Goal: Task Accomplishment & Management: Use online tool/utility

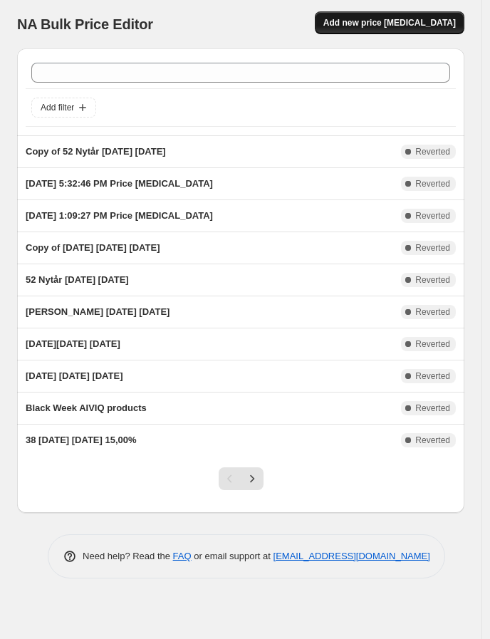
click at [415, 26] on span "Add new price change job" at bounding box center [389, 22] width 132 height 11
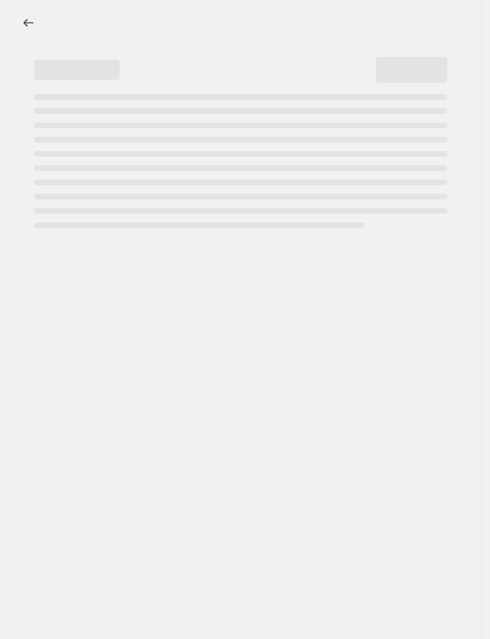
select select "percentage"
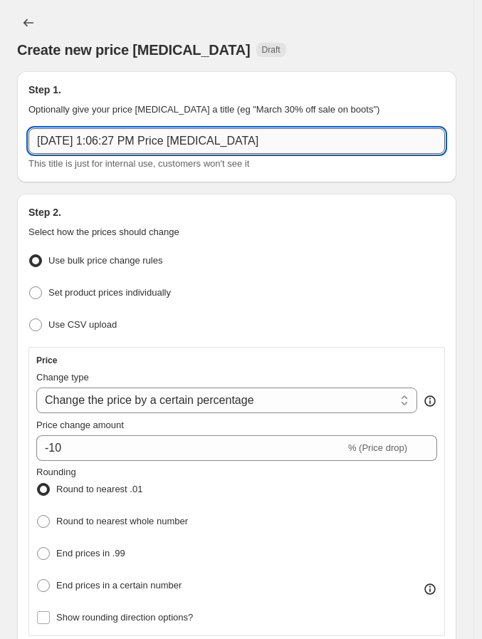
click at [202, 128] on input "Oct 8, 2025, 1:06:27 PM Price change job" at bounding box center [236, 141] width 417 height 26
paste input "47+48 BLACK WEEK 15/11/2025 30/11/2025 25,00%"
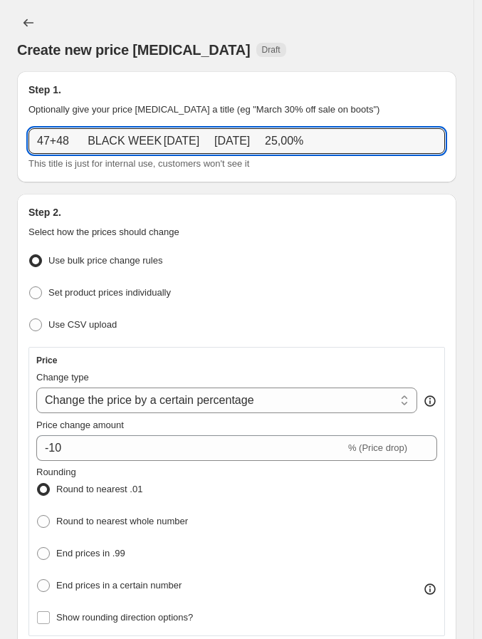
type input "47+48 BLACK WEEK 15/11/2025 30/11/2025 25,00%"
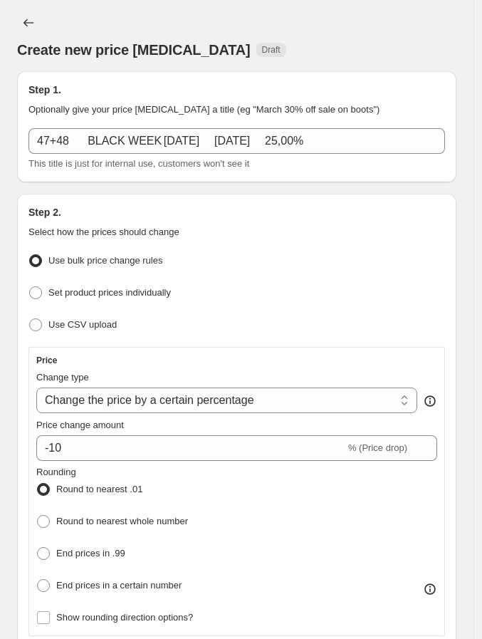
drag, startPoint x: 125, startPoint y: 292, endPoint x: 175, endPoint y: 306, distance: 52.5
click at [125, 292] on span "Set product prices individually" at bounding box center [109, 292] width 123 height 11
click at [30, 287] on input "Set product prices individually" at bounding box center [29, 286] width 1 height 1
radio input "true"
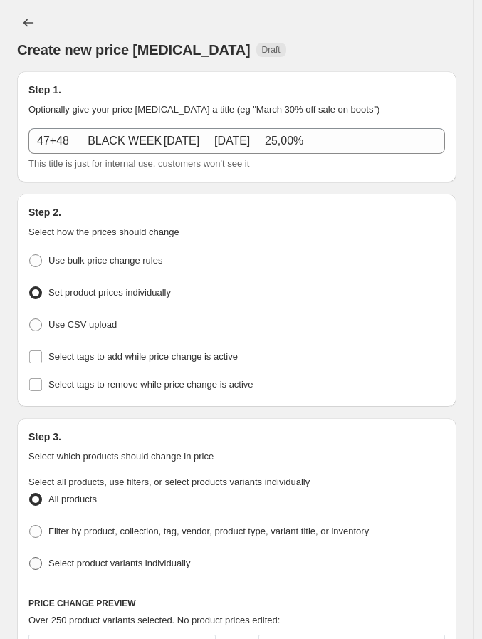
click at [131, 566] on label "Select product variants individually" at bounding box center [109, 563] width 162 height 20
click at [30, 558] on input "Select product variants individually" at bounding box center [29, 557] width 1 height 1
radio input "true"
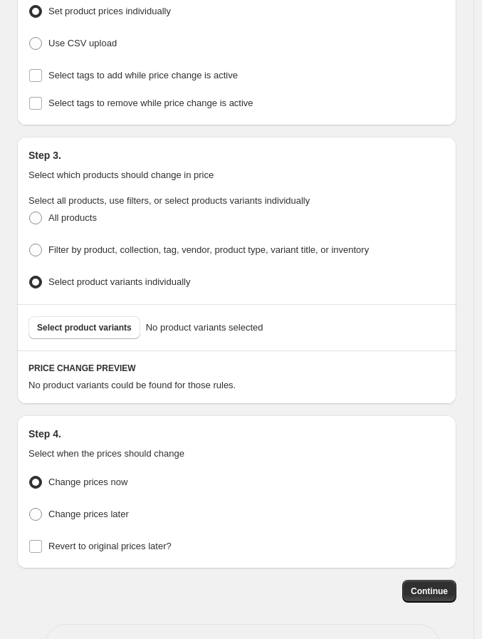
scroll to position [323, 0]
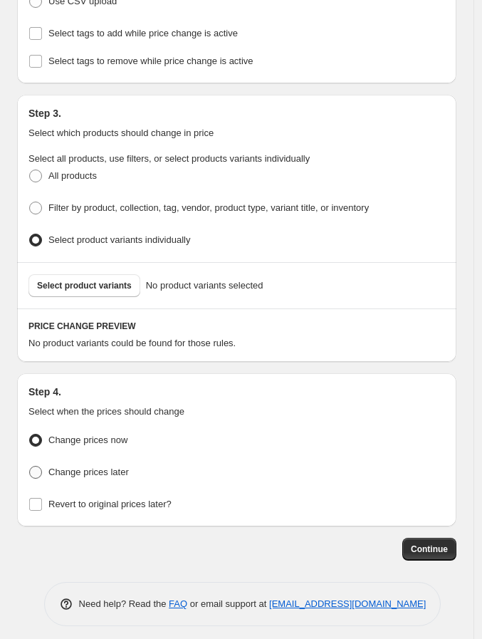
click at [109, 467] on span "Change prices later" at bounding box center [88, 472] width 80 height 11
click at [30, 467] on input "Change prices later" at bounding box center [29, 466] width 1 height 1
radio input "true"
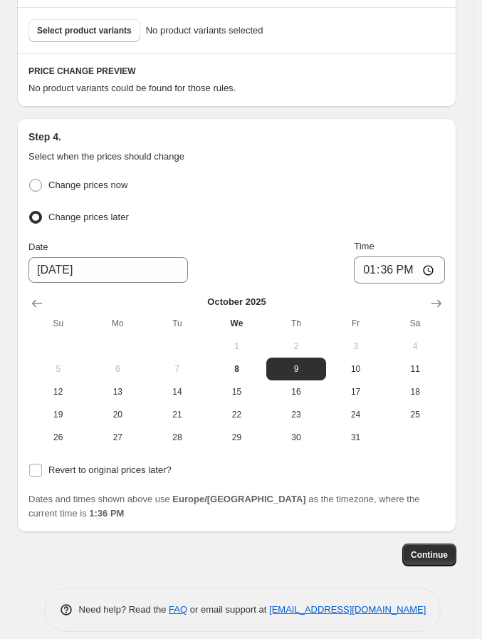
scroll to position [584, 0]
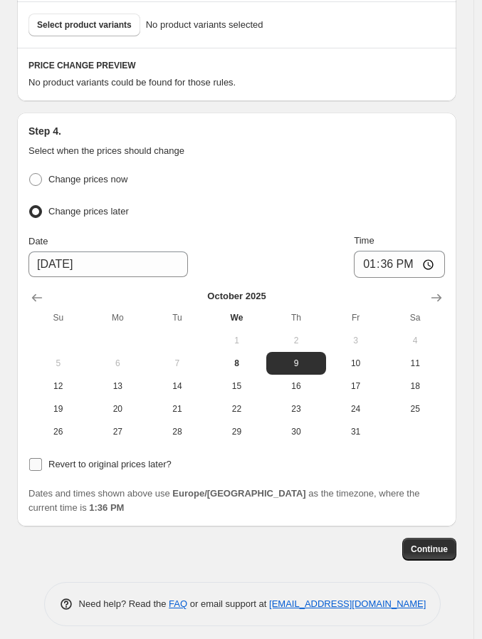
click at [105, 464] on label "Revert to original prices later?" at bounding box center [99, 464] width 143 height 20
click at [42, 464] on input "Revert to original prices later?" at bounding box center [35, 464] width 13 height 13
checkbox input "true"
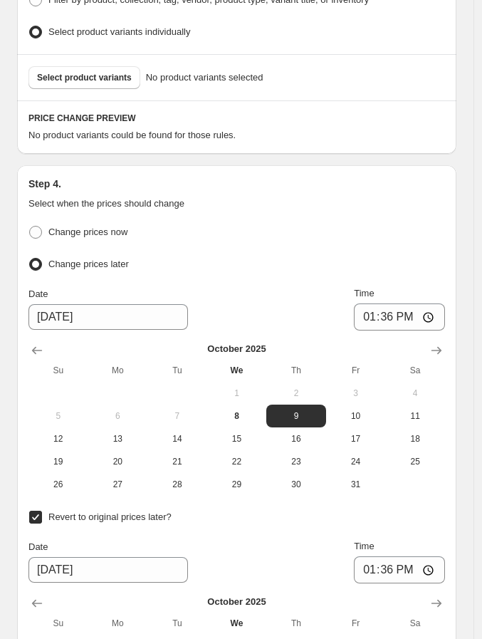
scroll to position [504, 0]
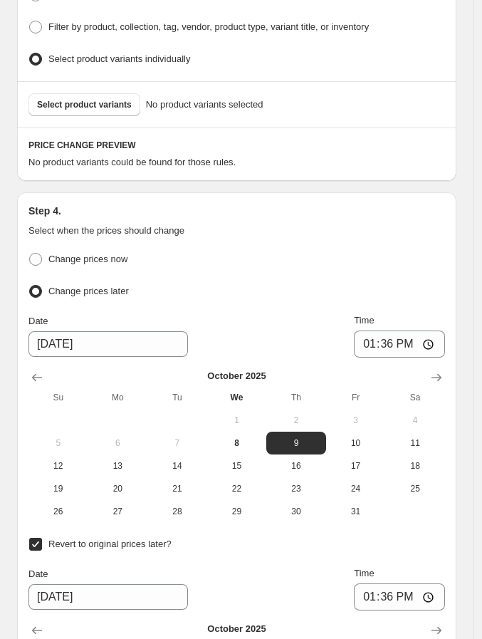
click at [80, 110] on div "Select product variants No product variants selected" at bounding box center [236, 104] width 439 height 46
click at [80, 99] on span "Select product variants" at bounding box center [84, 104] width 95 height 11
